Goal: Task Accomplishment & Management: Manage account settings

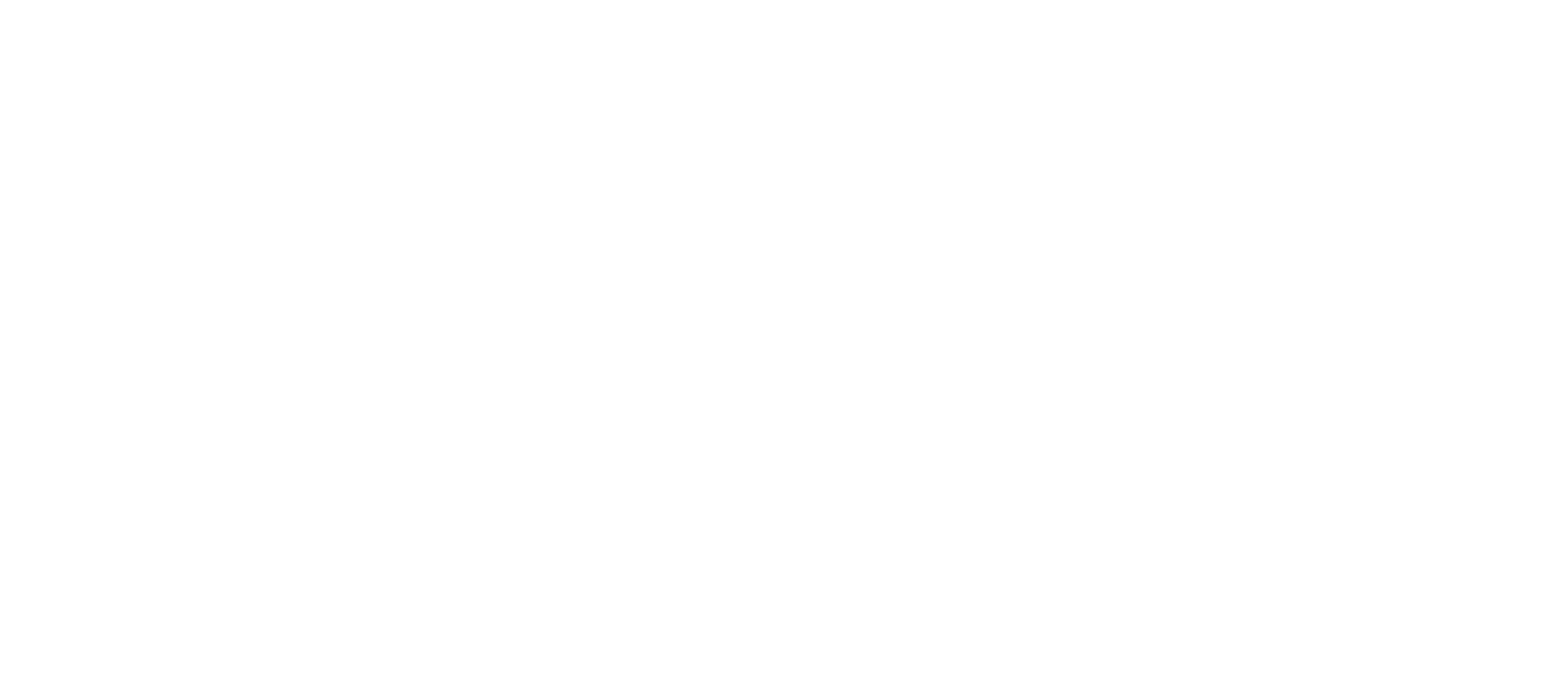
select select "*"
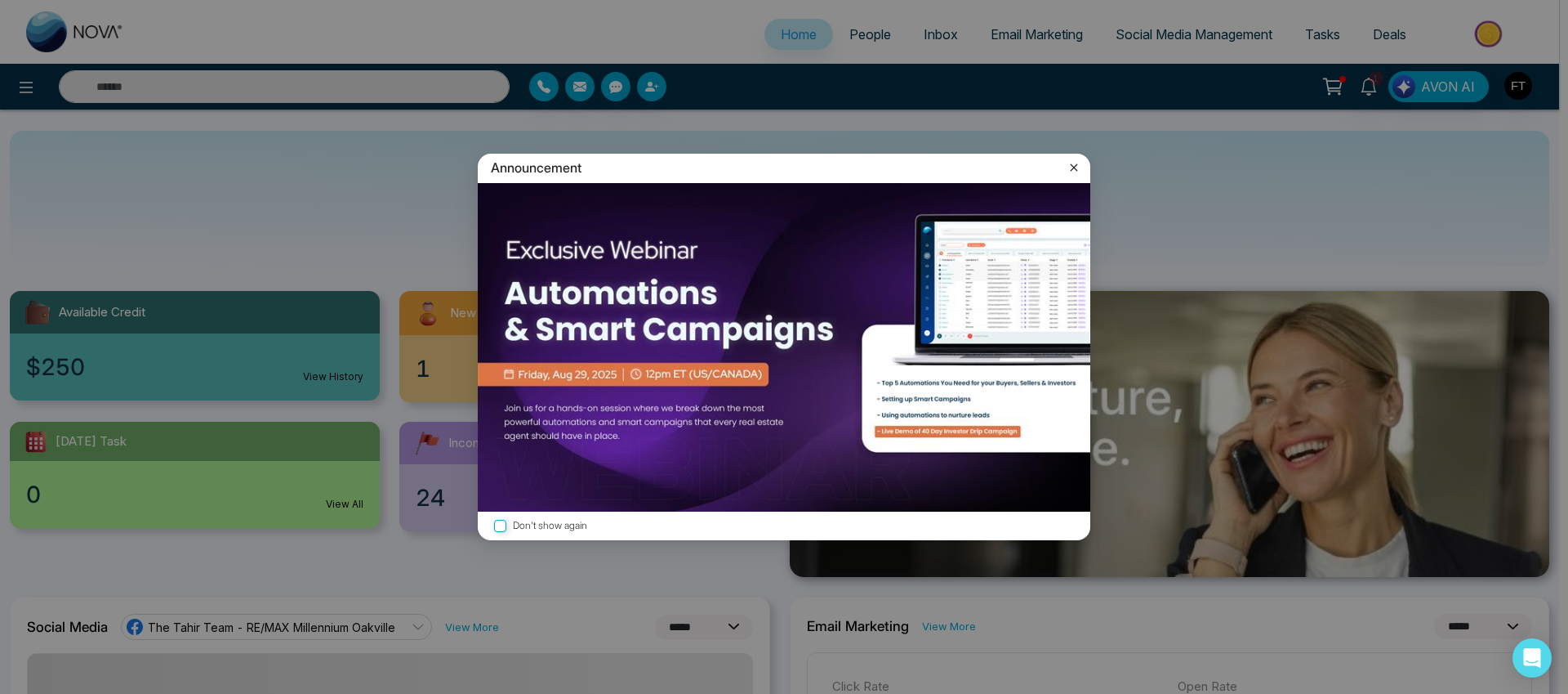
click at [1073, 165] on icon at bounding box center [1074, 168] width 17 height 17
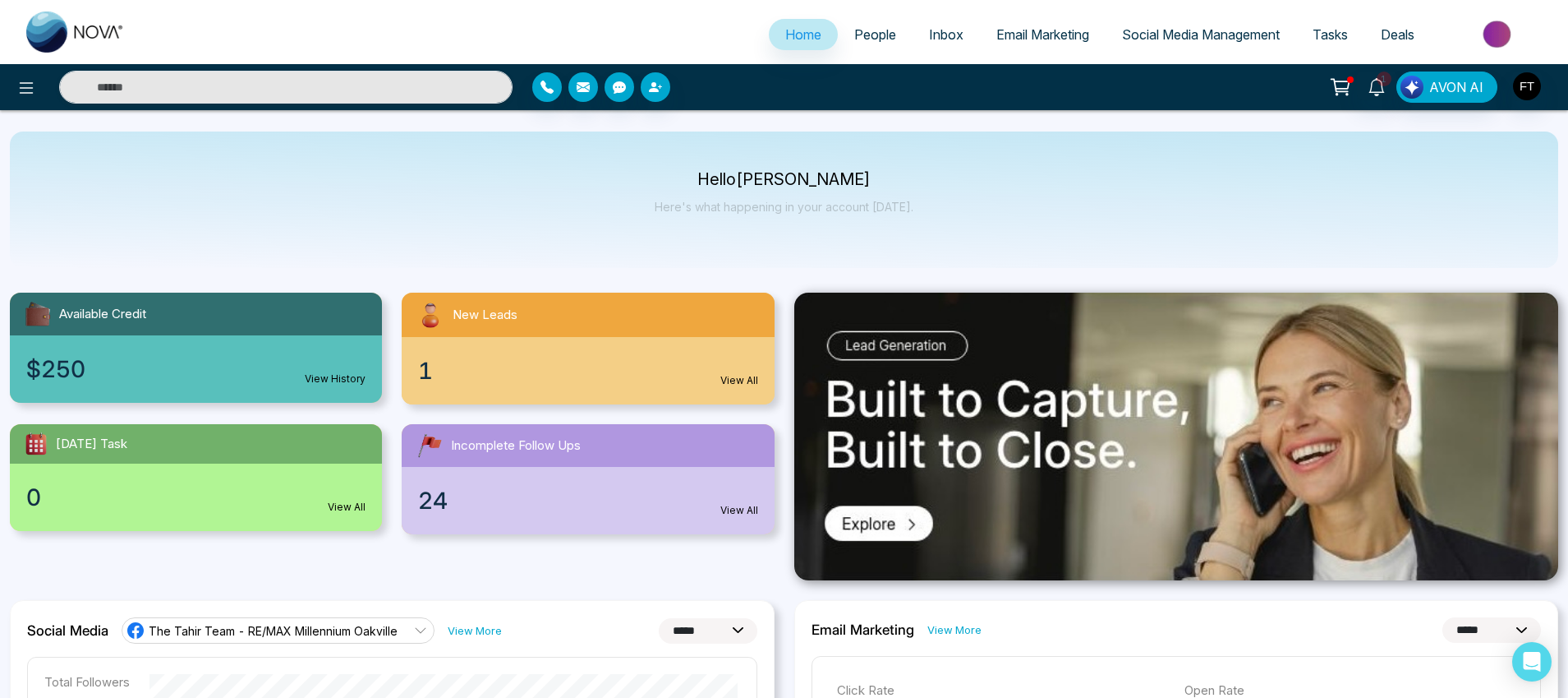
click at [883, 41] on span "People" at bounding box center [876, 34] width 42 height 17
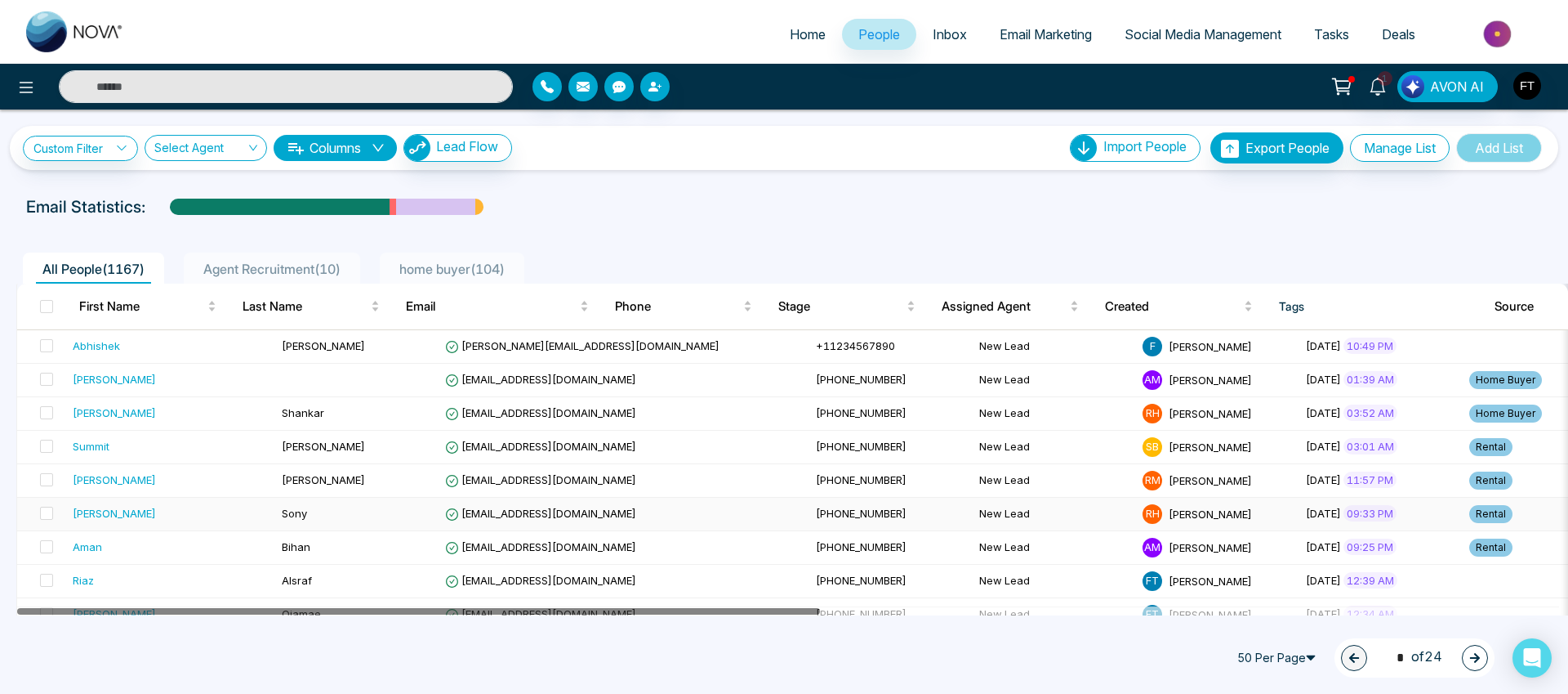
drag, startPoint x: 794, startPoint y: 612, endPoint x: 649, endPoint y: 516, distance: 173.9
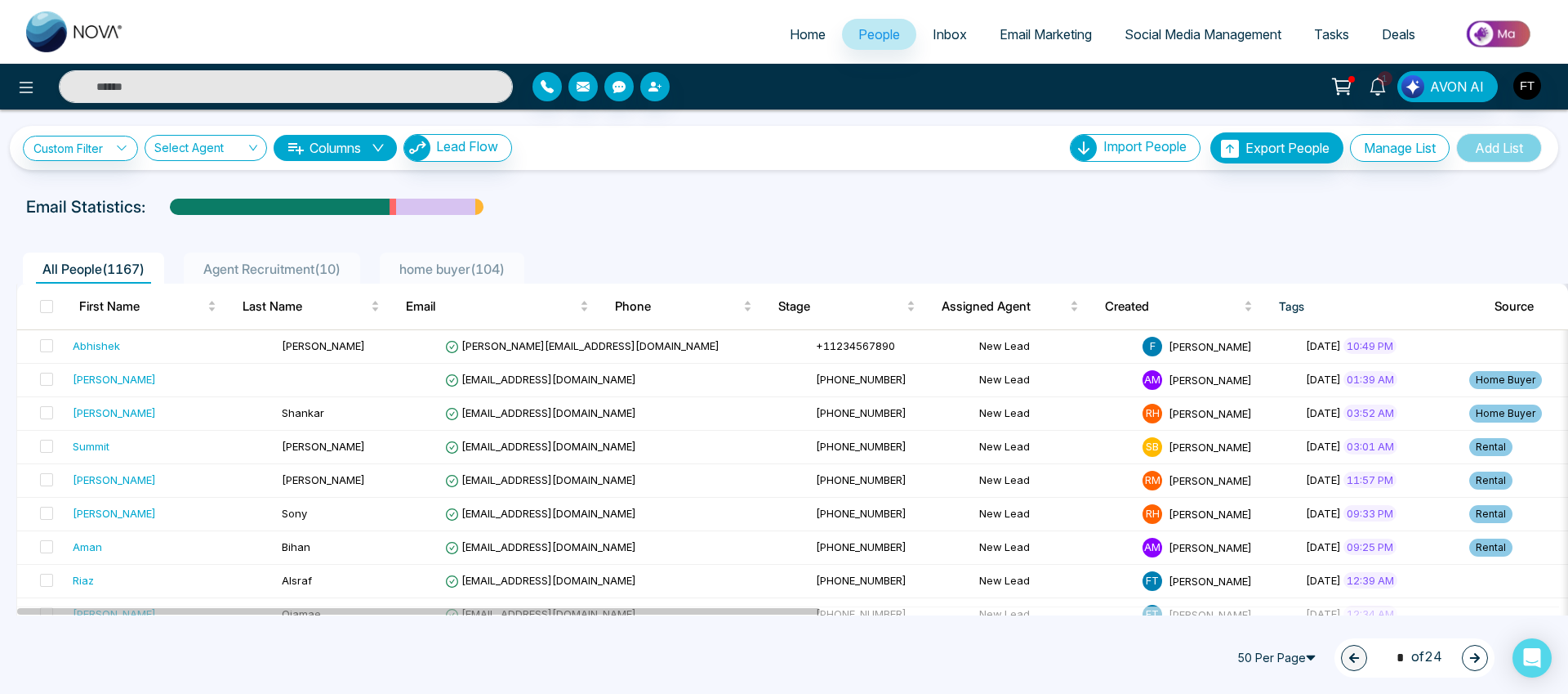
click at [332, 149] on button "Columns" at bounding box center [335, 148] width 124 height 26
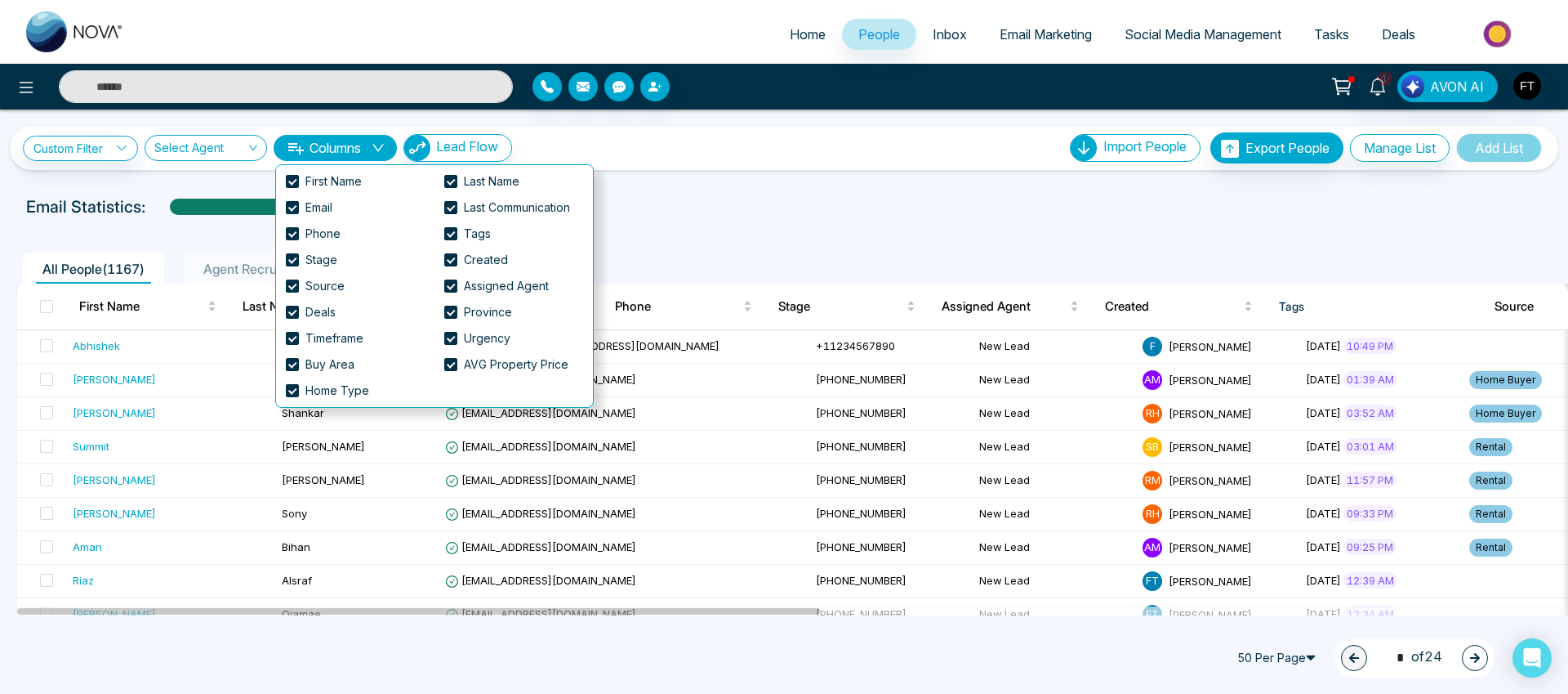
click at [332, 149] on button "Columns" at bounding box center [335, 148] width 124 height 26
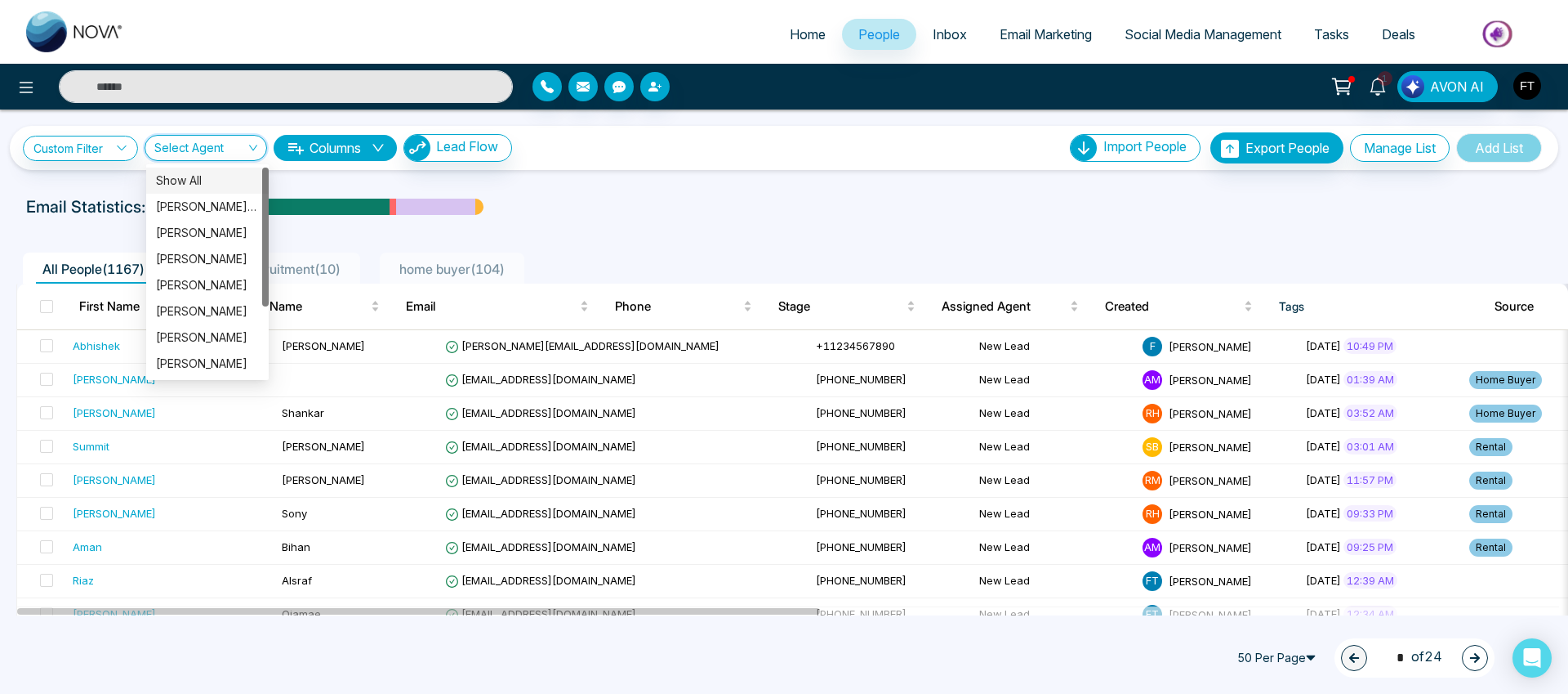
click at [236, 138] on input "search" at bounding box center [200, 151] width 91 height 31
click at [102, 136] on link "Custom Filter" at bounding box center [80, 148] width 115 height 25
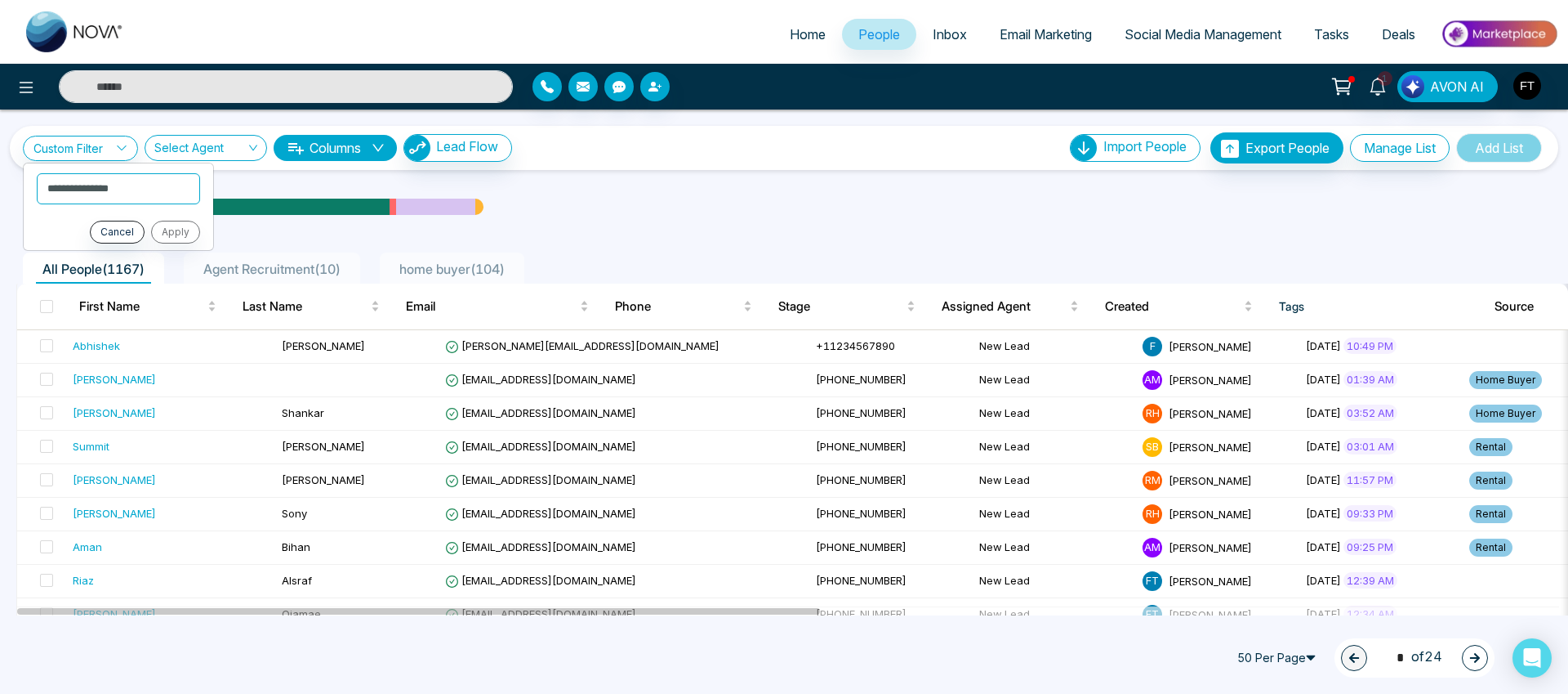
click at [361, 144] on button "Columns" at bounding box center [335, 148] width 124 height 26
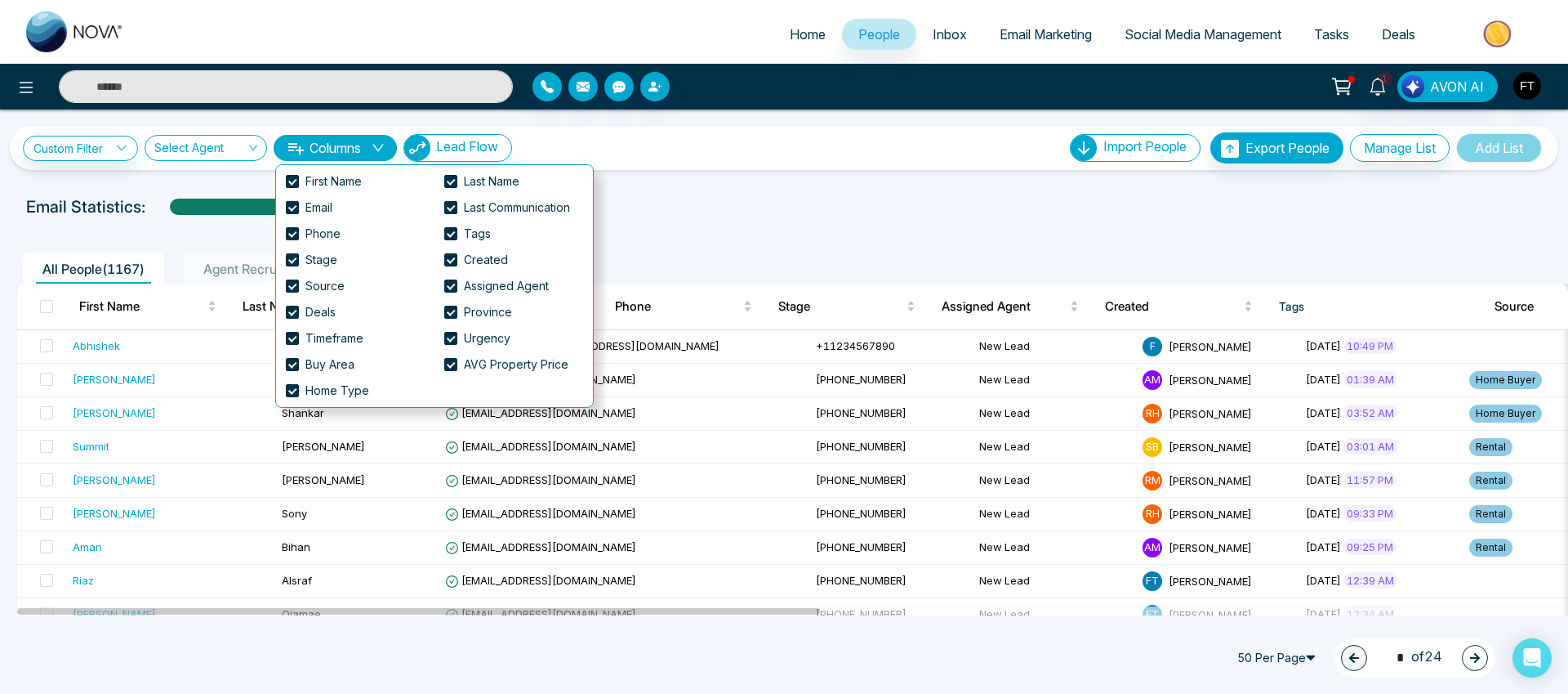
click at [361, 144] on button "Columns" at bounding box center [335, 148] width 124 height 26
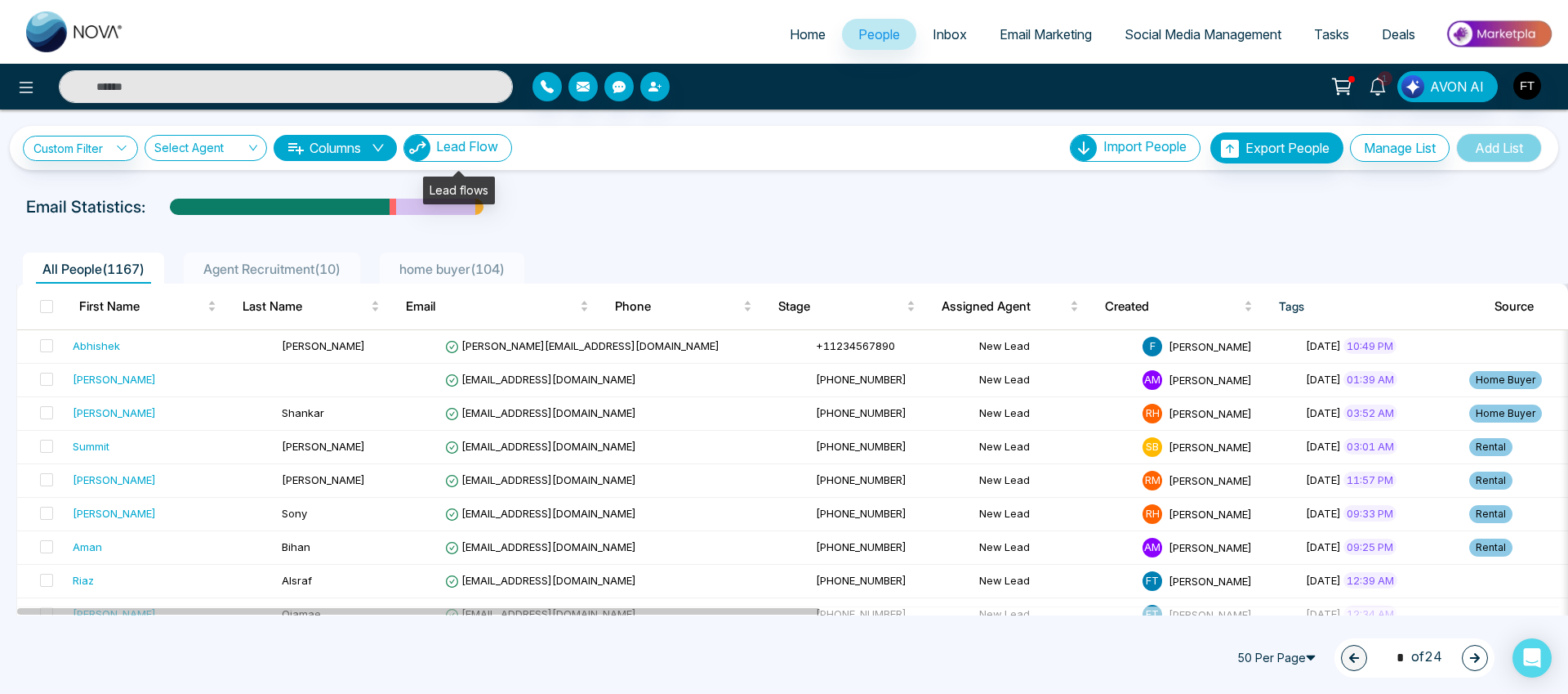
click at [481, 149] on span "Lead Flow" at bounding box center [467, 146] width 62 height 17
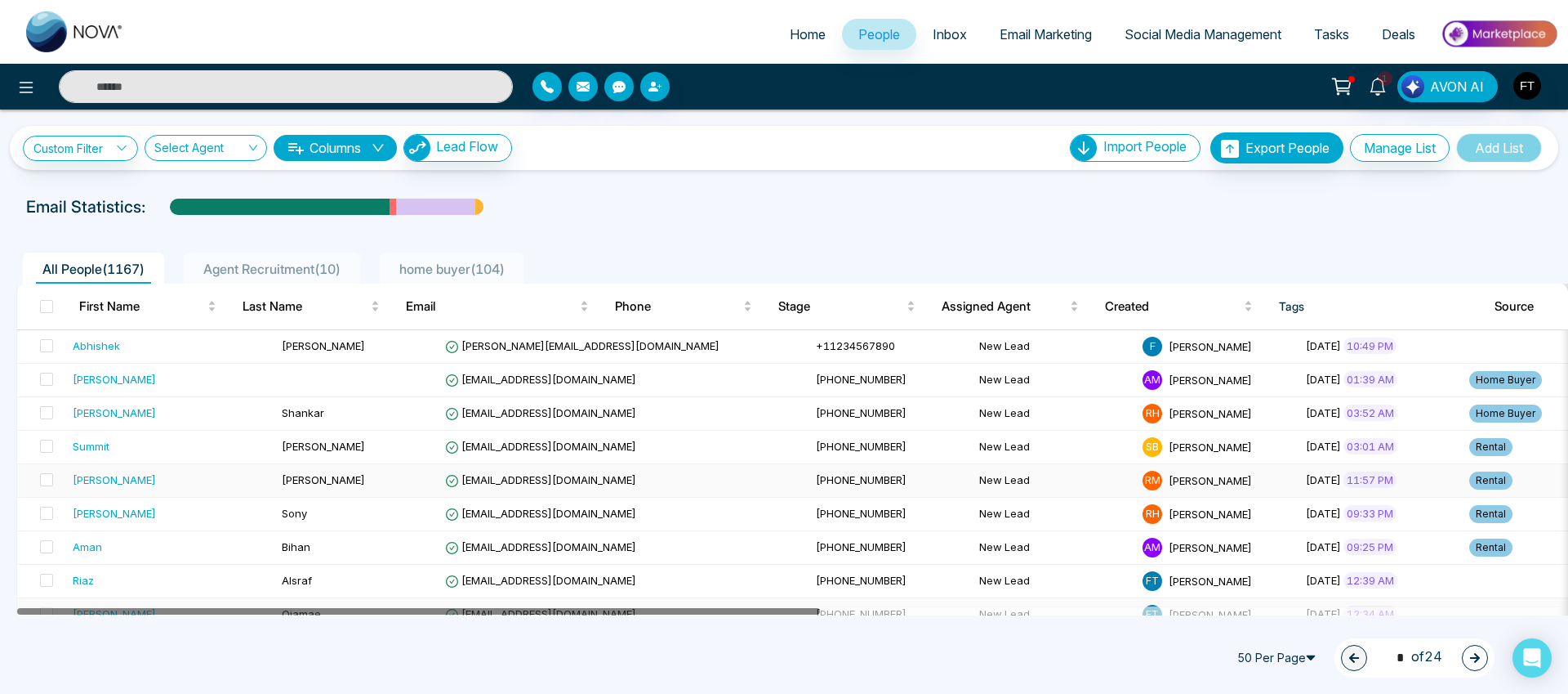
drag, startPoint x: 830, startPoint y: 614, endPoint x: 953, endPoint y: 489, distance: 175.4
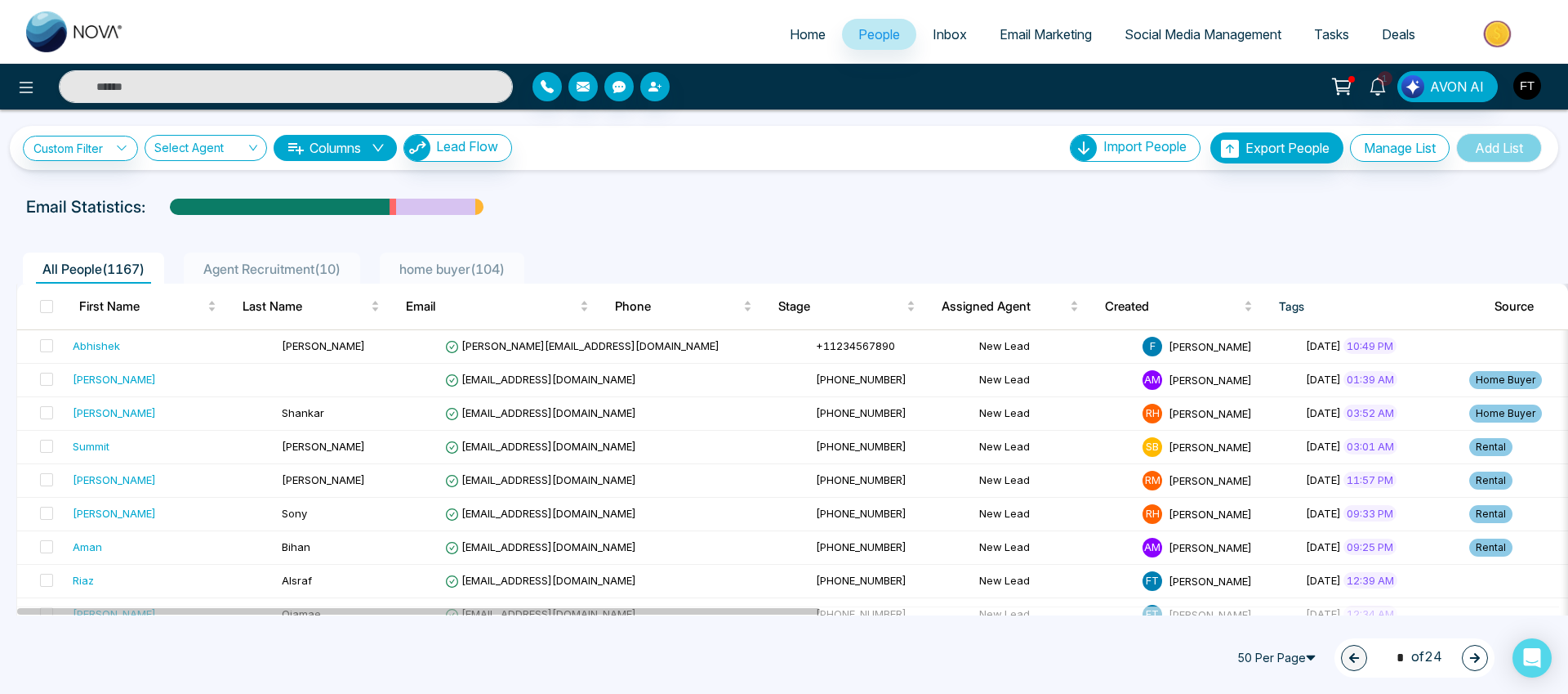
click at [1520, 83] on img "button" at bounding box center [1528, 86] width 28 height 28
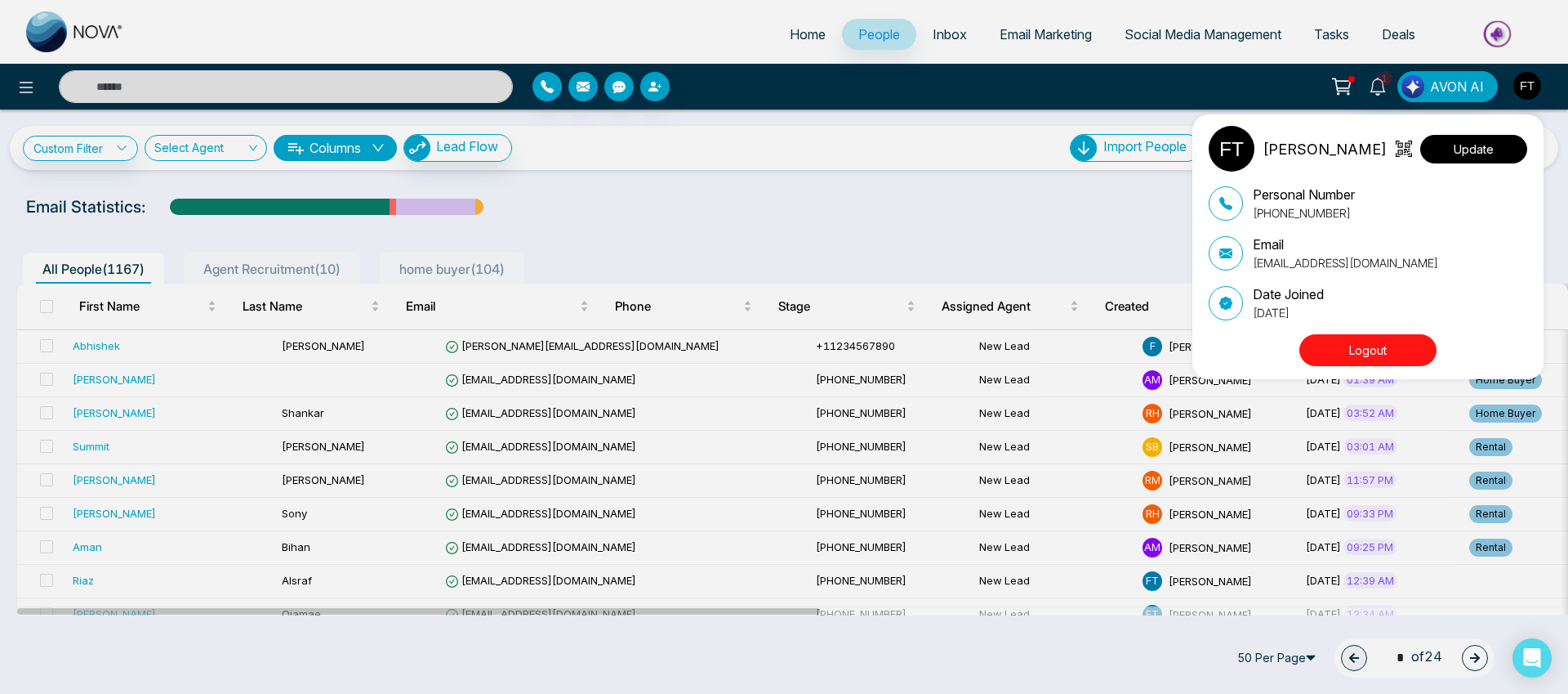
click at [1481, 160] on button "Update" at bounding box center [1474, 149] width 107 height 29
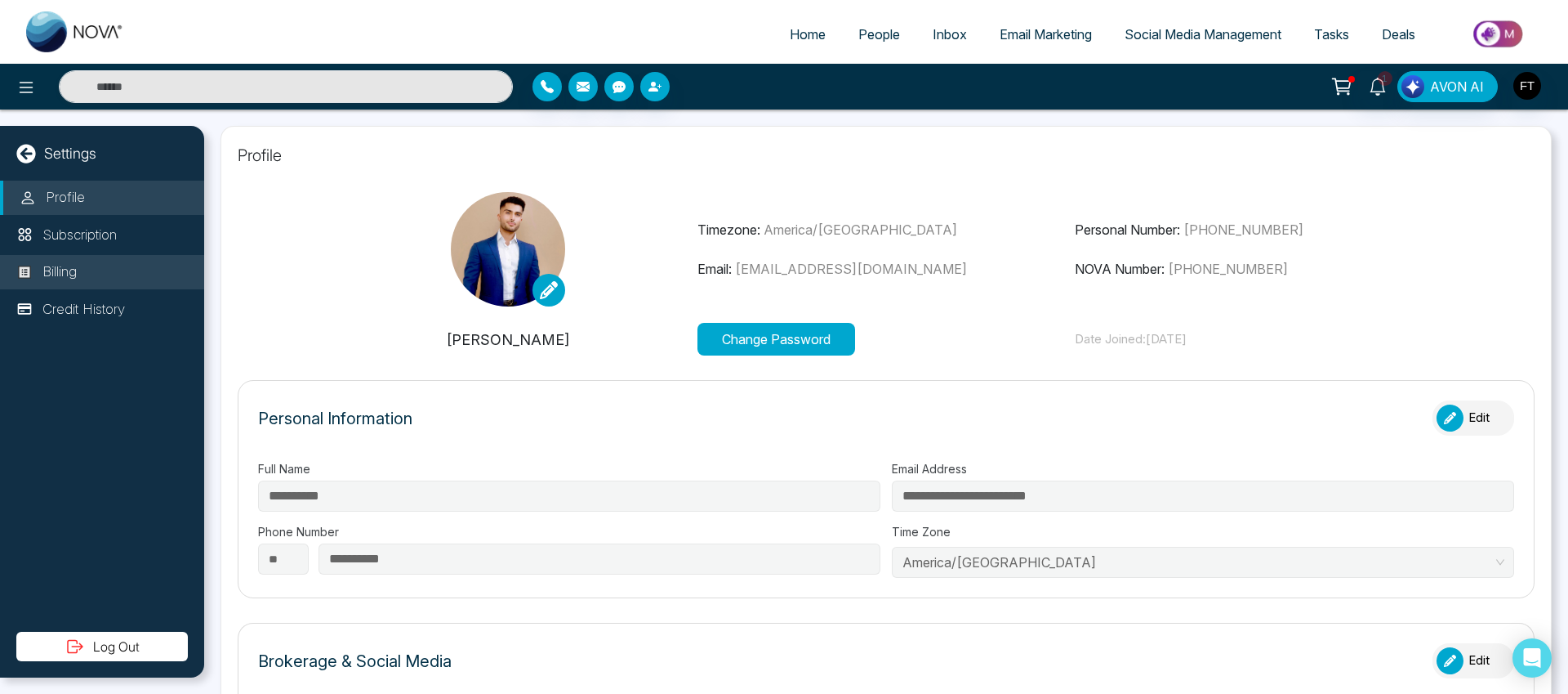
click at [109, 275] on li "Billing" at bounding box center [102, 272] width 204 height 34
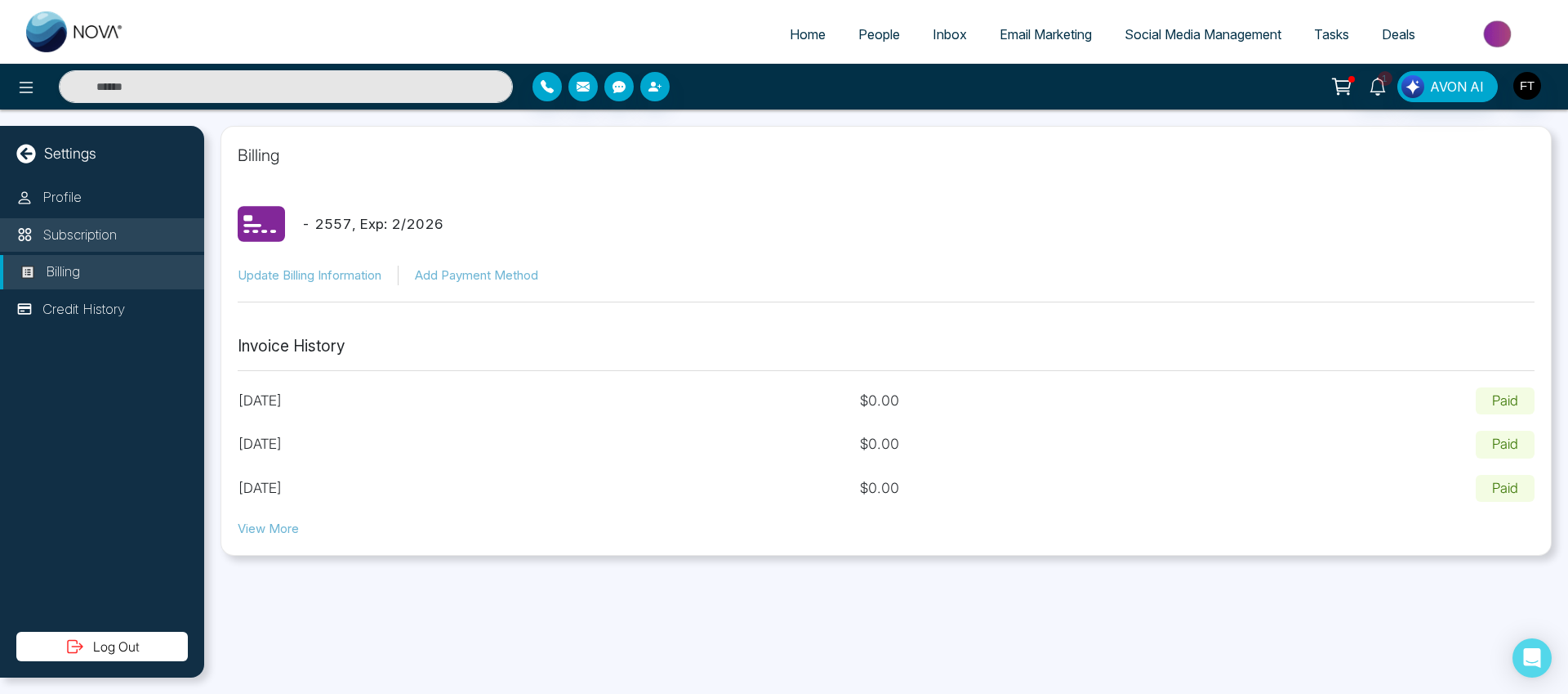
click at [99, 237] on p "Subscription" at bounding box center [79, 235] width 75 height 21
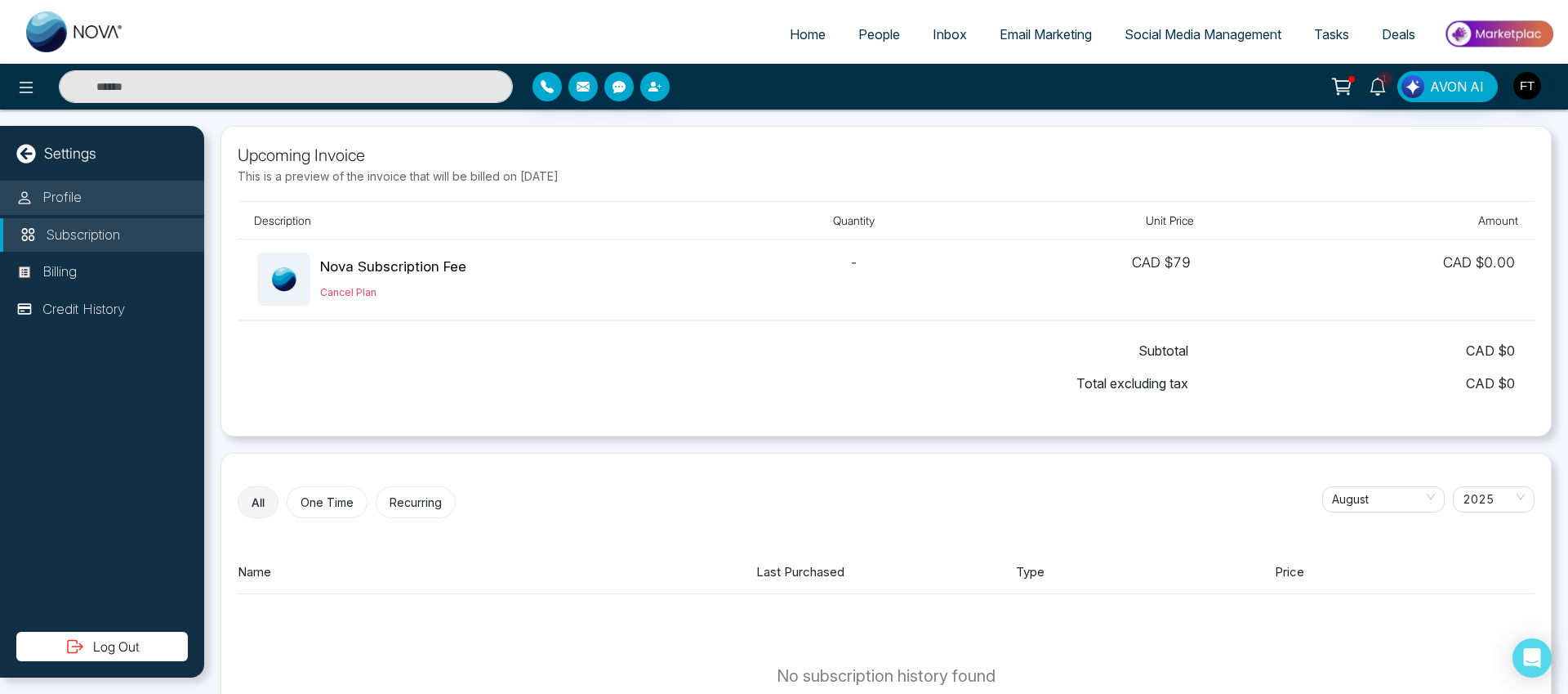
click at [94, 206] on li "Profile" at bounding box center [102, 197] width 204 height 34
select select
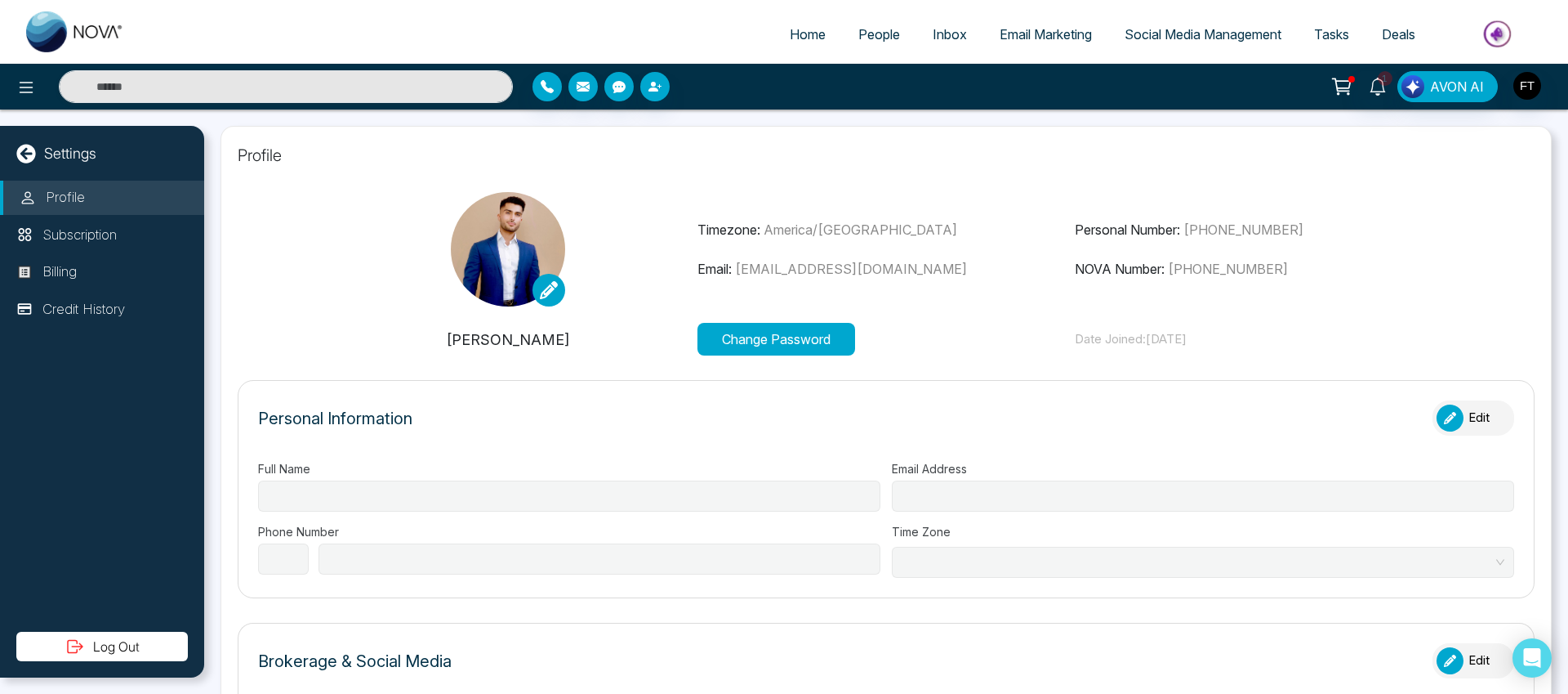
type input "**********"
select select "**"
type input "**********"
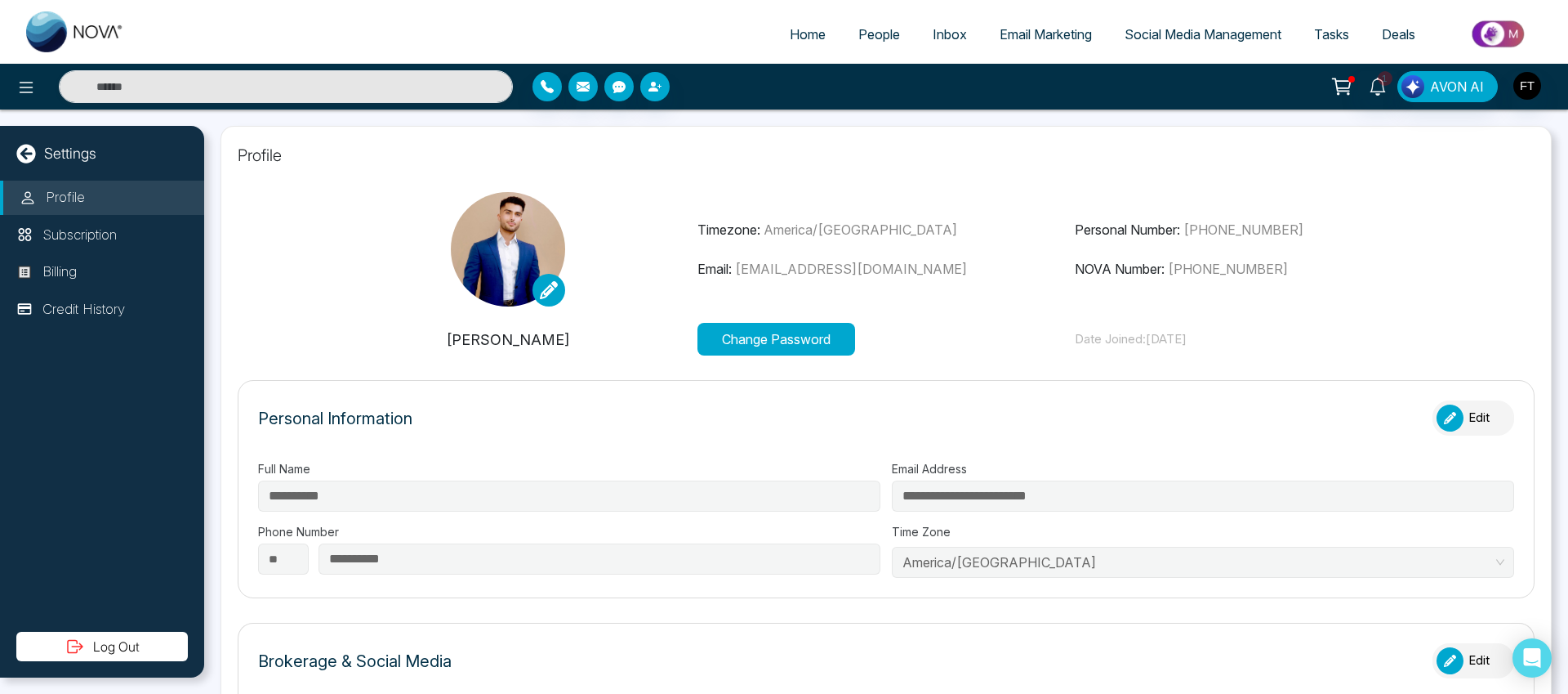
click at [29, 156] on icon at bounding box center [25, 153] width 18 height 18
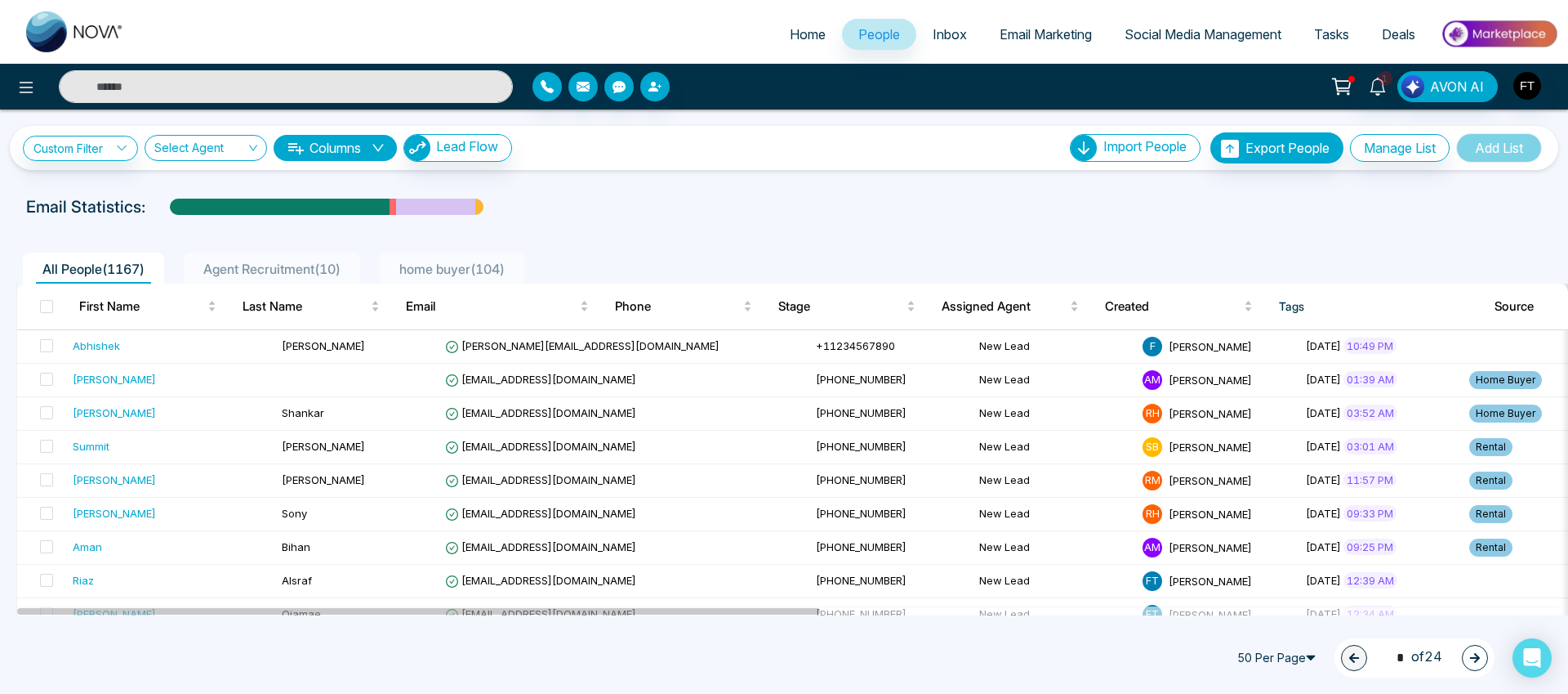
click at [561, 242] on div "All People ( 1167 ) Agent Recruitment ( 10 ) home buyer ( 104 )" at bounding box center [784, 263] width 1556 height 42
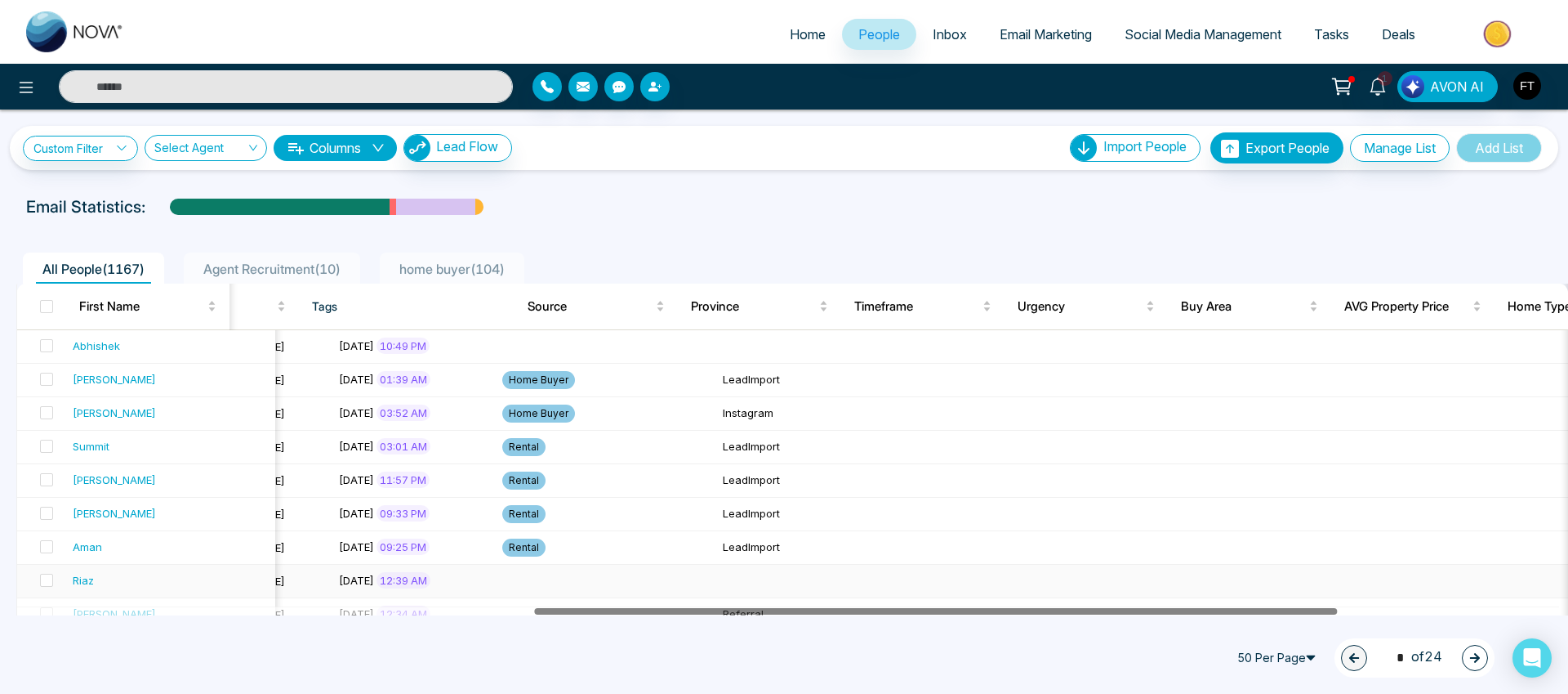
scroll to position [0, 921]
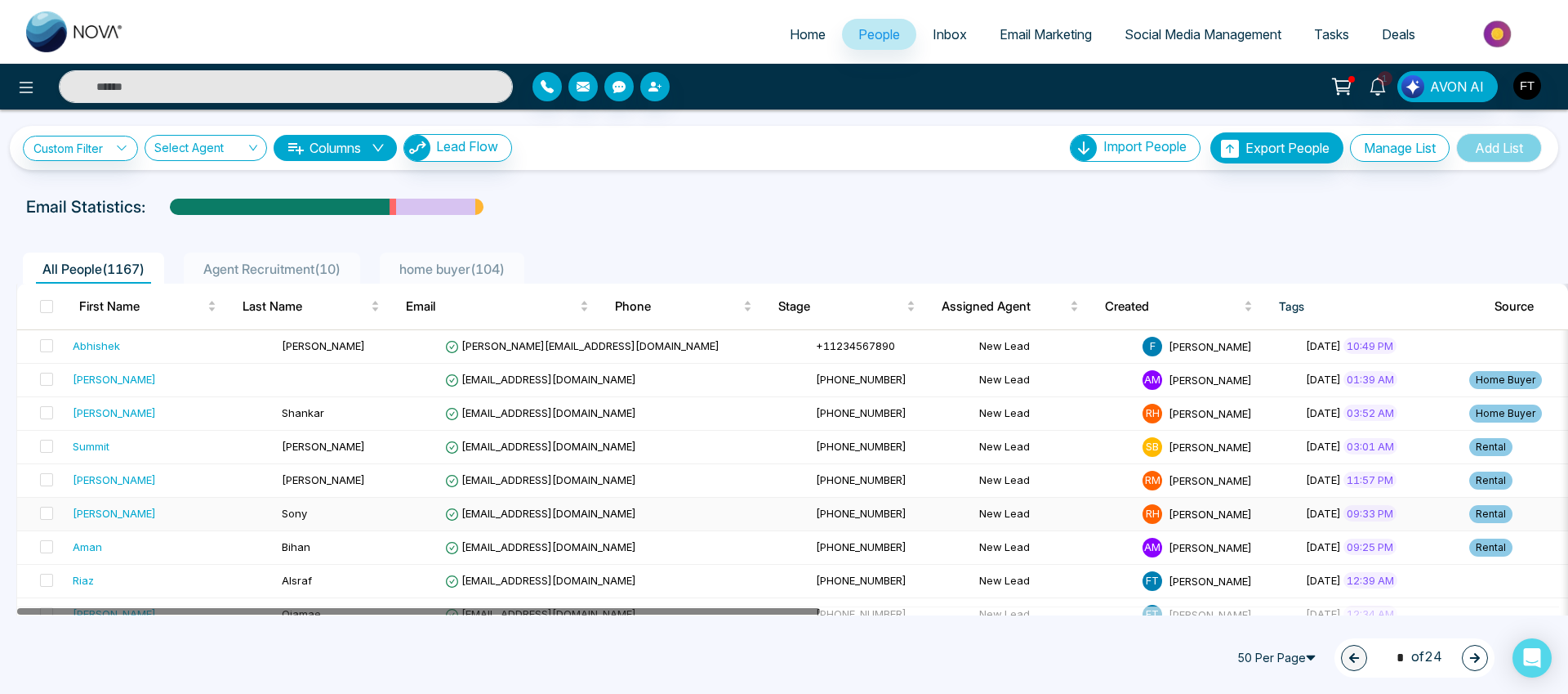
drag, startPoint x: 805, startPoint y: 612, endPoint x: 683, endPoint y: 523, distance: 151.0
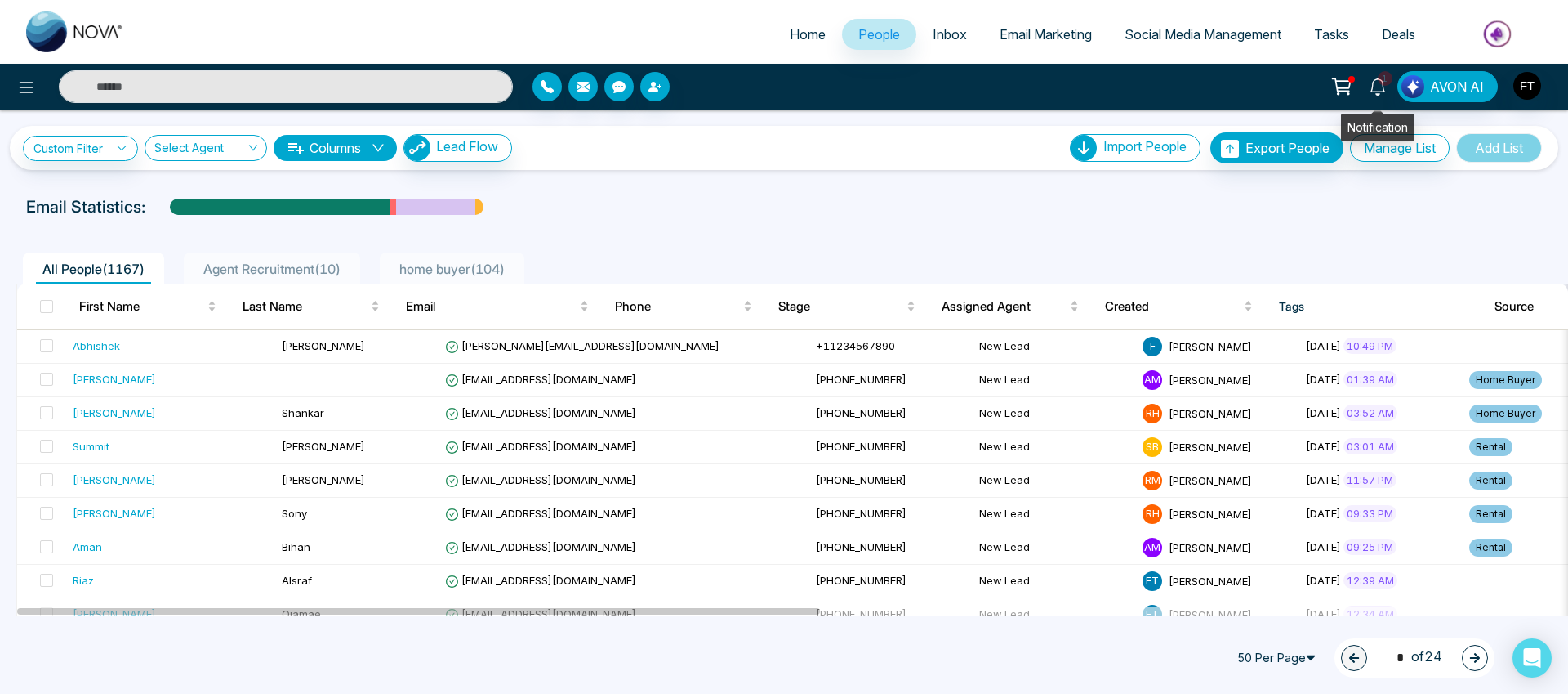
click at [1390, 89] on link "1" at bounding box center [1378, 85] width 39 height 29
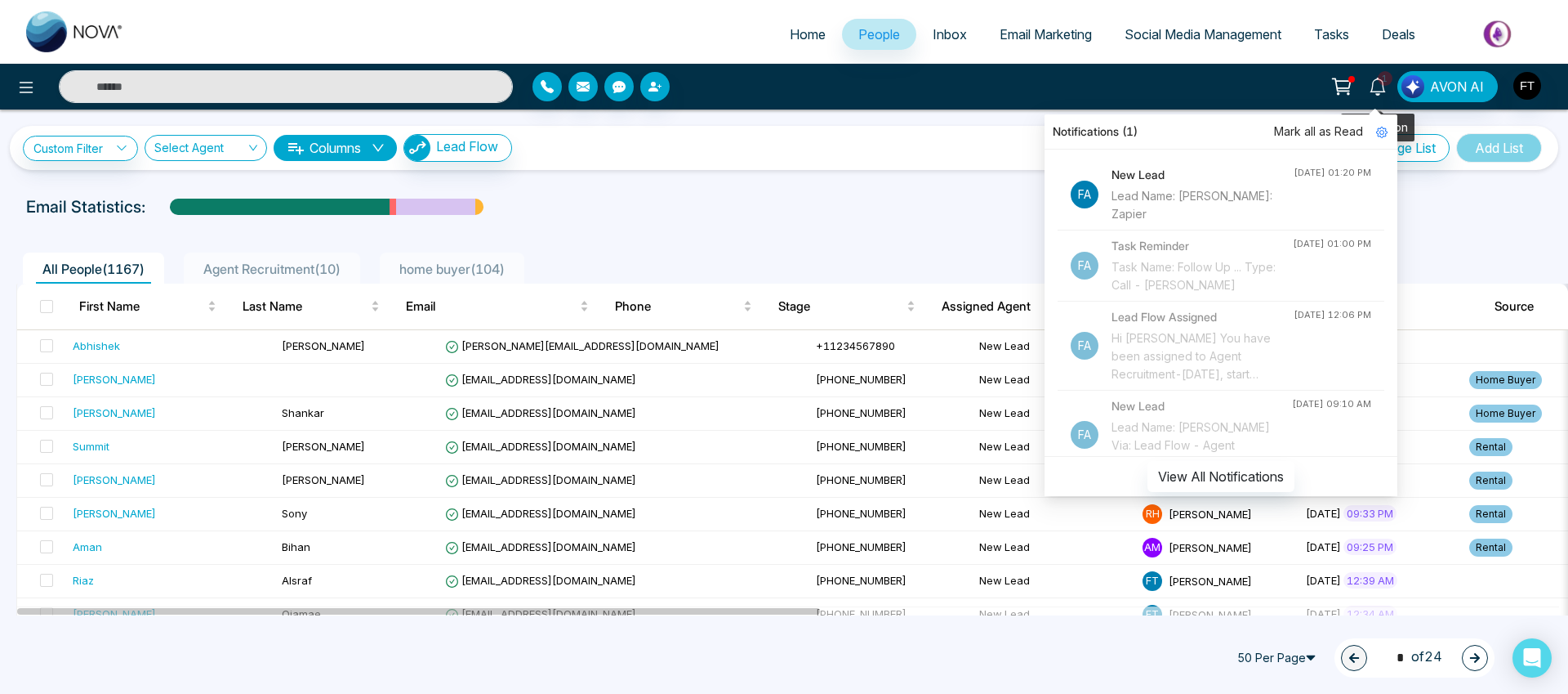
click at [1384, 89] on icon at bounding box center [1378, 86] width 18 height 18
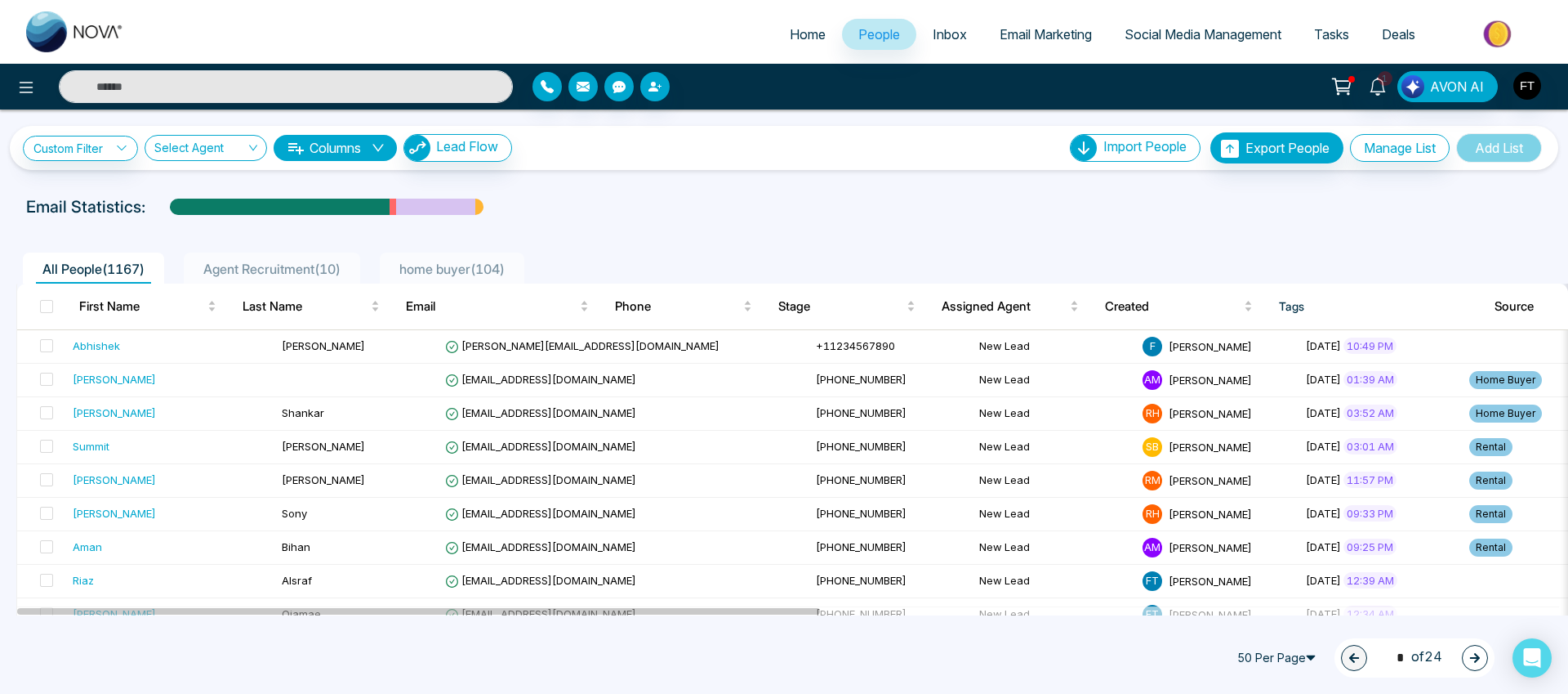
click at [1350, 90] on icon at bounding box center [1341, 84] width 17 height 12
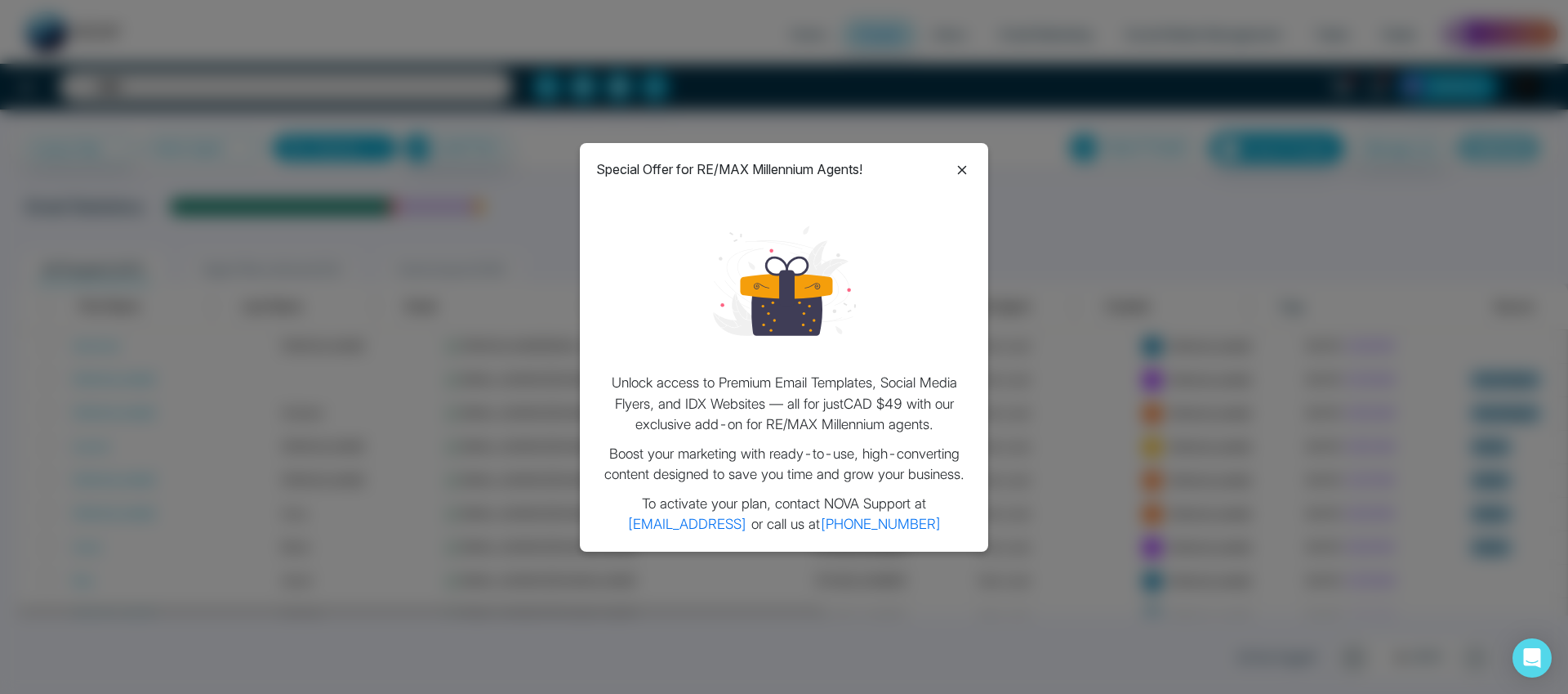
click at [966, 170] on icon at bounding box center [962, 170] width 19 height 19
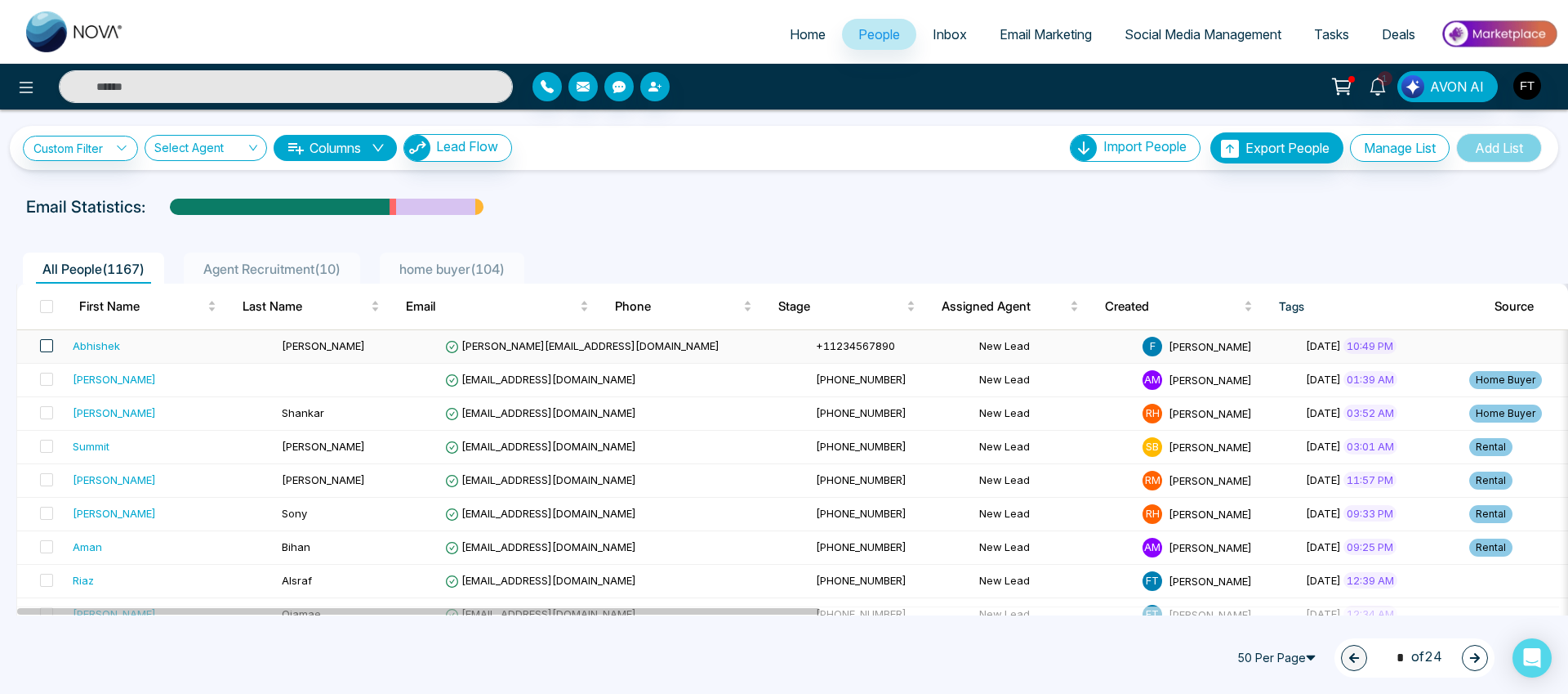
click at [43, 346] on span at bounding box center [46, 346] width 13 height 13
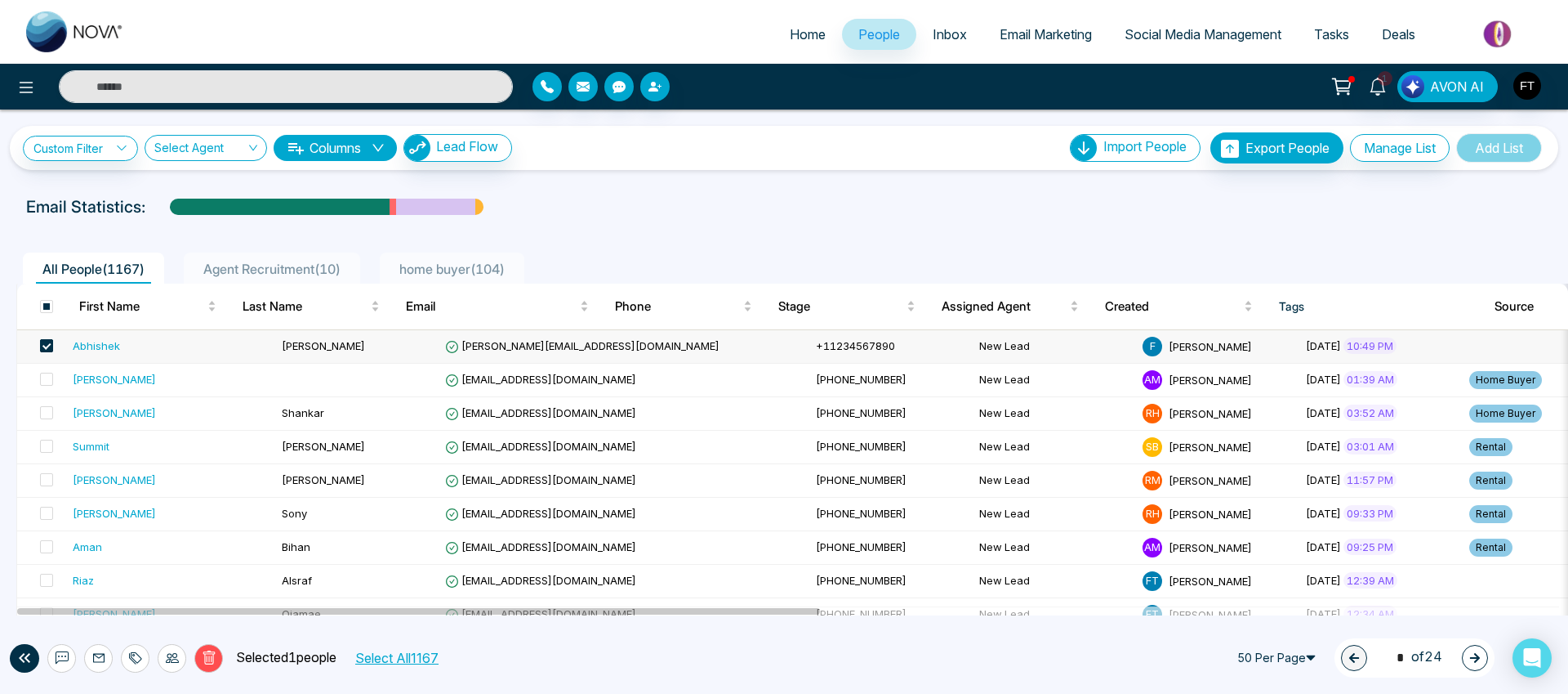
click at [41, 347] on span at bounding box center [46, 346] width 13 height 13
